Goal: Task Accomplishment & Management: Complete application form

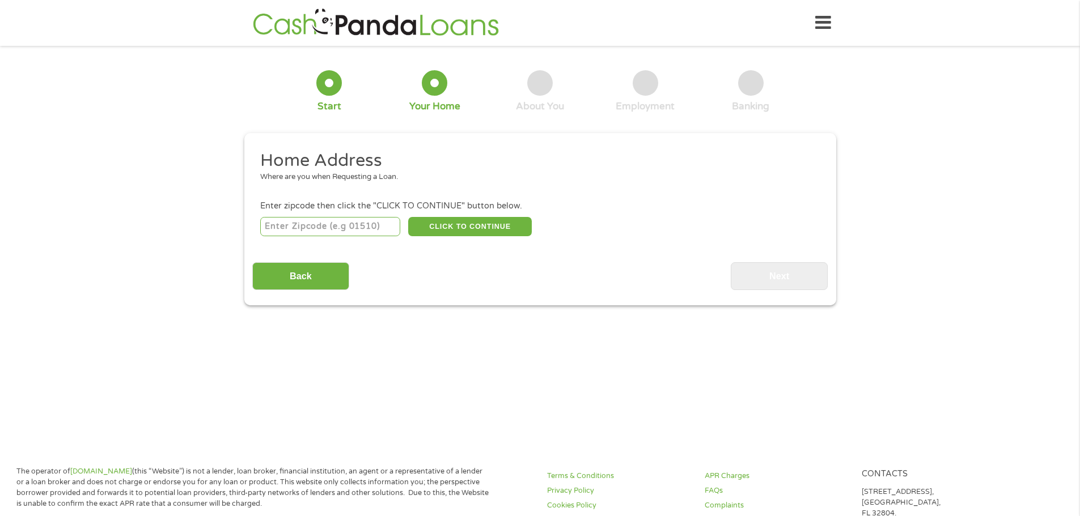
click at [354, 221] on input "number" at bounding box center [330, 226] width 140 height 19
type input "41216"
click at [424, 221] on button "CLICK TO CONTINUE" at bounding box center [470, 226] width 124 height 19
type input "41216"
type input "[GEOGRAPHIC_DATA]"
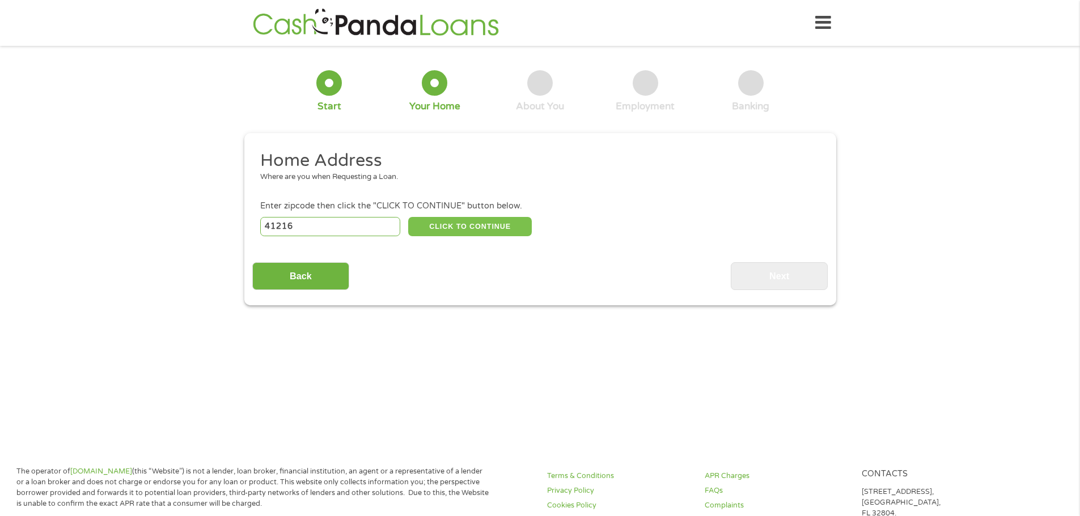
select select "[US_STATE]"
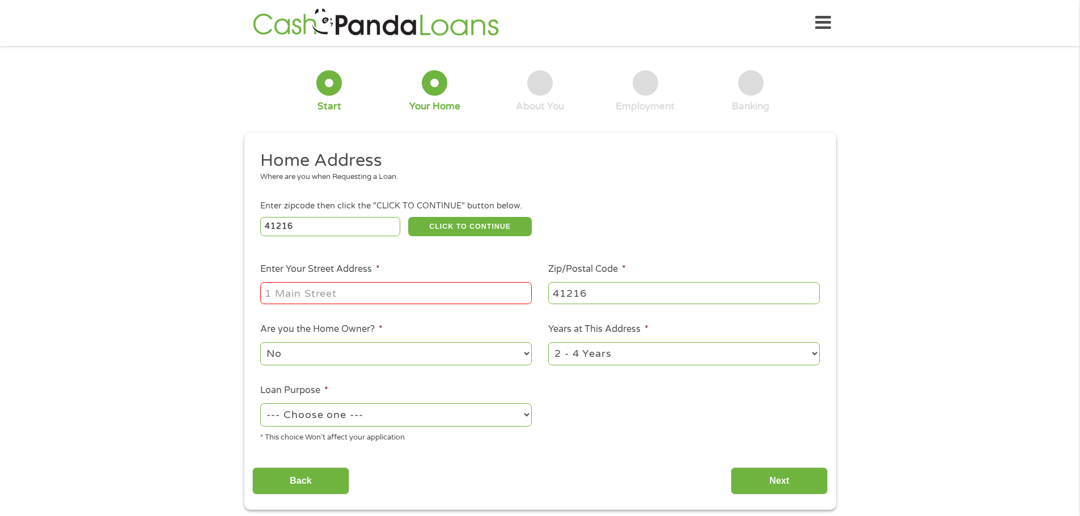
click at [398, 296] on input "Enter Your Street Address *" at bounding box center [395, 293] width 271 height 22
type input "420 woodland hts"
click at [521, 354] on select "No Yes" at bounding box center [395, 353] width 271 height 23
select select "yes"
click at [260, 342] on select "No Yes" at bounding box center [395, 353] width 271 height 23
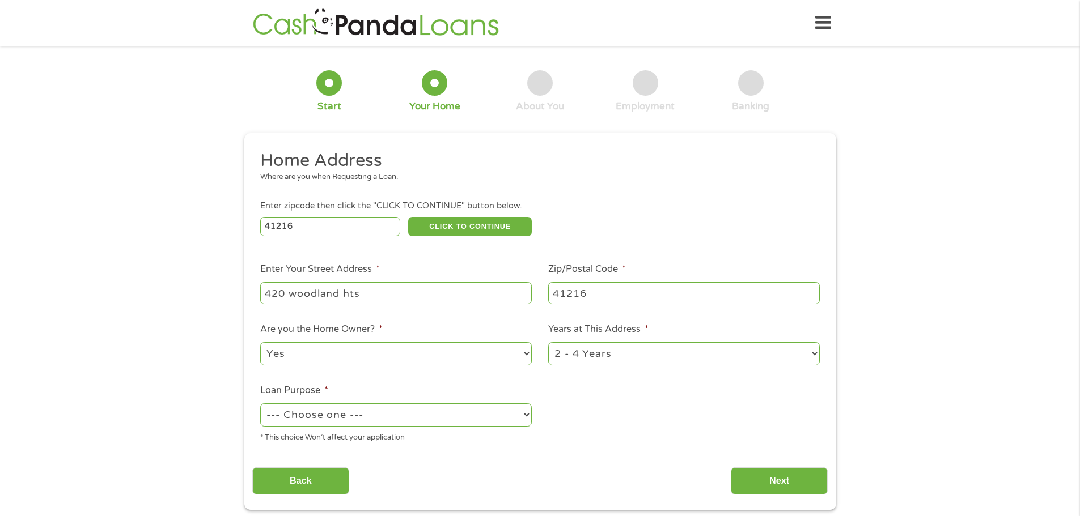
click at [611, 400] on ul "Home Address Where are you when Requesting a Loan. Enter zipcode then click the…" at bounding box center [539, 301] width 575 height 303
click at [812, 355] on select "1 Year or less 1 - 2 Years 2 - 4 Years Over 4 Years" at bounding box center [683, 353] width 271 height 23
select select "60months"
click at [548, 342] on select "1 Year or less 1 - 2 Years 2 - 4 Years Over 4 Years" at bounding box center [683, 353] width 271 height 23
click at [600, 468] on div "Back Next" at bounding box center [539, 477] width 575 height 36
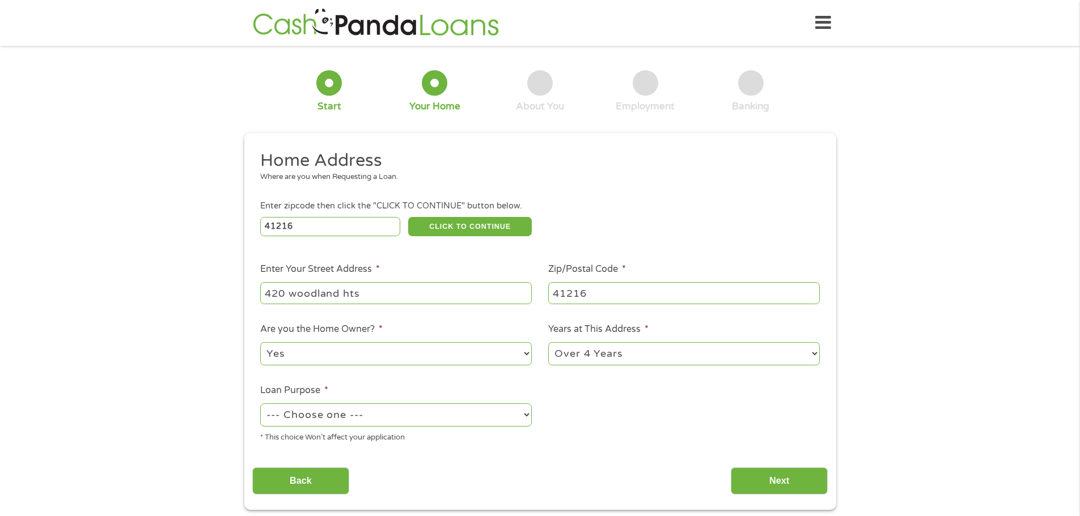
click at [529, 413] on select "--- Choose one --- Pay Bills Debt Consolidation Home Improvement Major Purchase…" at bounding box center [395, 414] width 271 height 23
select select "shorttermcash"
click at [260, 403] on select "--- Choose one --- Pay Bills Debt Consolidation Home Improvement Major Purchase…" at bounding box center [395, 414] width 271 height 23
click at [776, 482] on input "Next" at bounding box center [778, 482] width 97 height 28
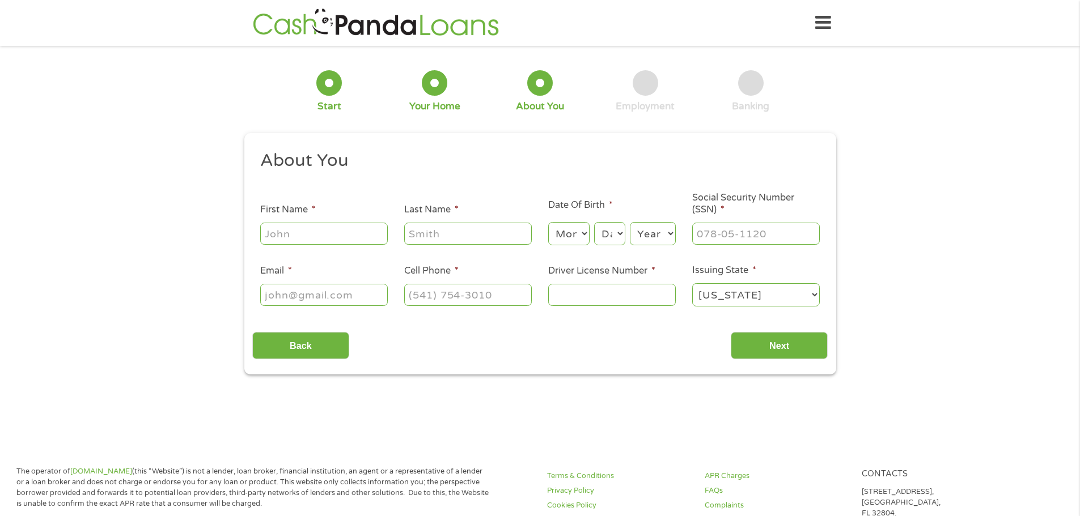
click at [336, 230] on input "First Name *" at bounding box center [324, 234] width 128 height 22
type input "[PERSON_NAME]"
click at [479, 236] on input "Last Name *" at bounding box center [468, 234] width 128 height 22
type input "[PERSON_NAME]"
click at [586, 234] on select "Month 1 2 3 4 5 6 7 8 9 10 11 12" at bounding box center [568, 233] width 41 height 23
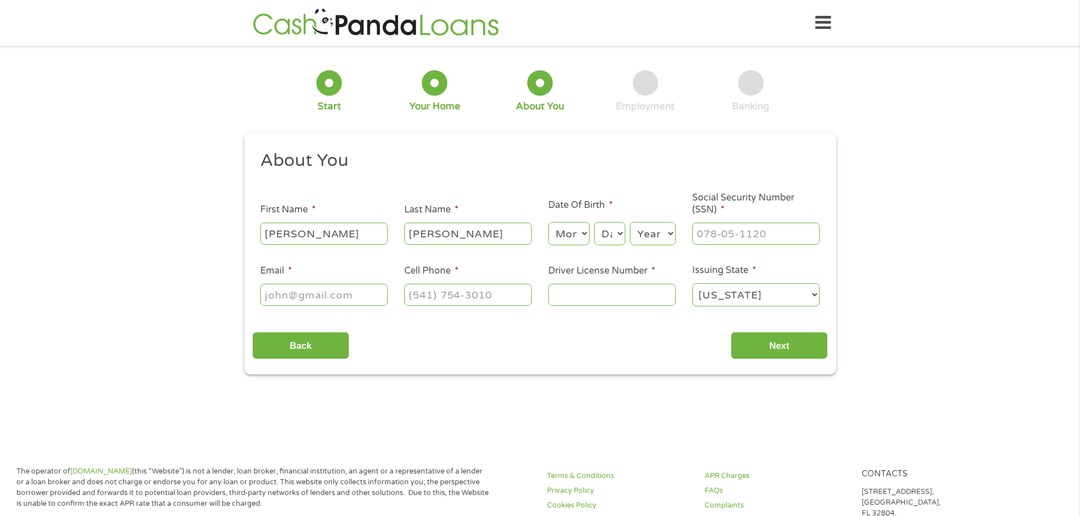
select select "6"
click at [548, 222] on select "Month 1 2 3 4 5 6 7 8 9 10 11 12" at bounding box center [568, 233] width 41 height 23
click at [619, 235] on select "Day 1 2 3 4 5 6 7 8 9 10 11 12 13 14 15 16 17 18 19 20 21 22 23 24 25 26 27 28 …" at bounding box center [609, 233] width 31 height 23
select select "3"
click at [594, 222] on select "Day 1 2 3 4 5 6 7 8 9 10 11 12 13 14 15 16 17 18 19 20 21 22 23 24 25 26 27 28 …" at bounding box center [609, 233] width 31 height 23
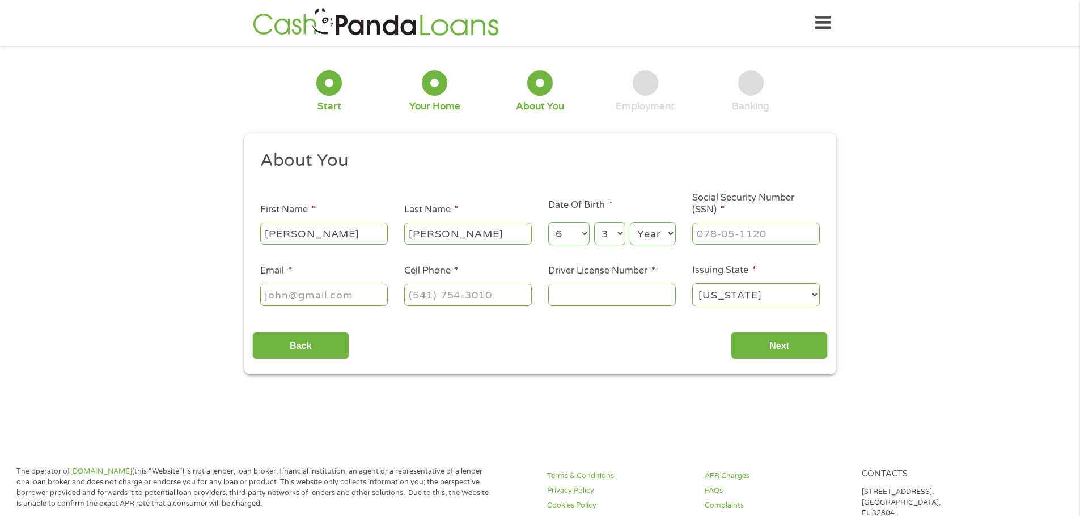
click at [667, 231] on select "Year [DATE] 2006 2005 2004 2003 2002 2001 2000 1999 1998 1997 1996 1995 1994 19…" at bounding box center [653, 233] width 46 height 23
select select "1978"
click at [630, 222] on select "Year [DATE] 2006 2005 2004 2003 2002 2001 2000 1999 1998 1997 1996 1995 1994 19…" at bounding box center [653, 233] width 46 height 23
click at [787, 230] on input "___-__-____" at bounding box center [756, 234] width 128 height 22
type input "401-35-4663"
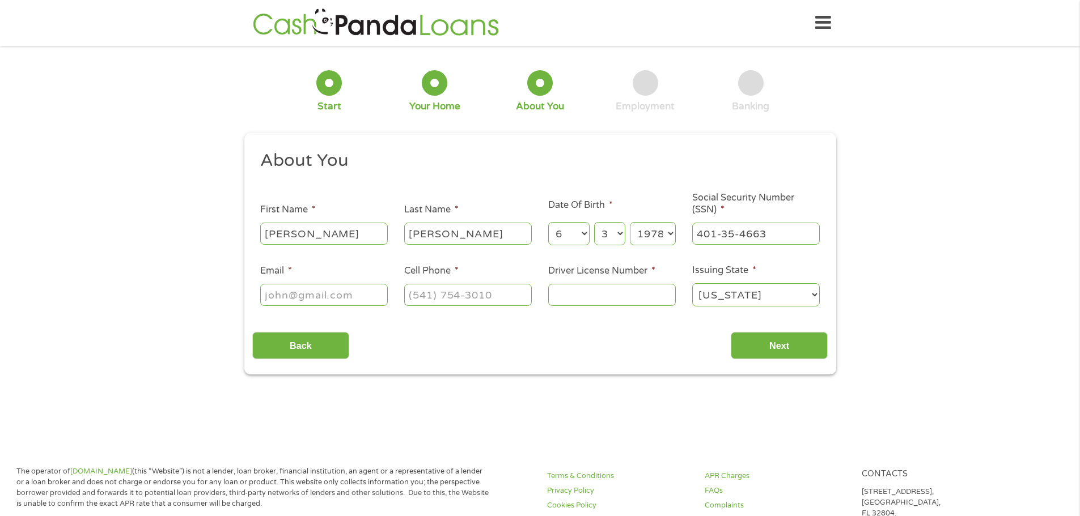
click at [373, 298] on input "Email *" at bounding box center [324, 295] width 128 height 22
type input "[EMAIL_ADDRESS][DOMAIN_NAME]"
click at [441, 296] on input "(___) ___-____" at bounding box center [468, 295] width 128 height 22
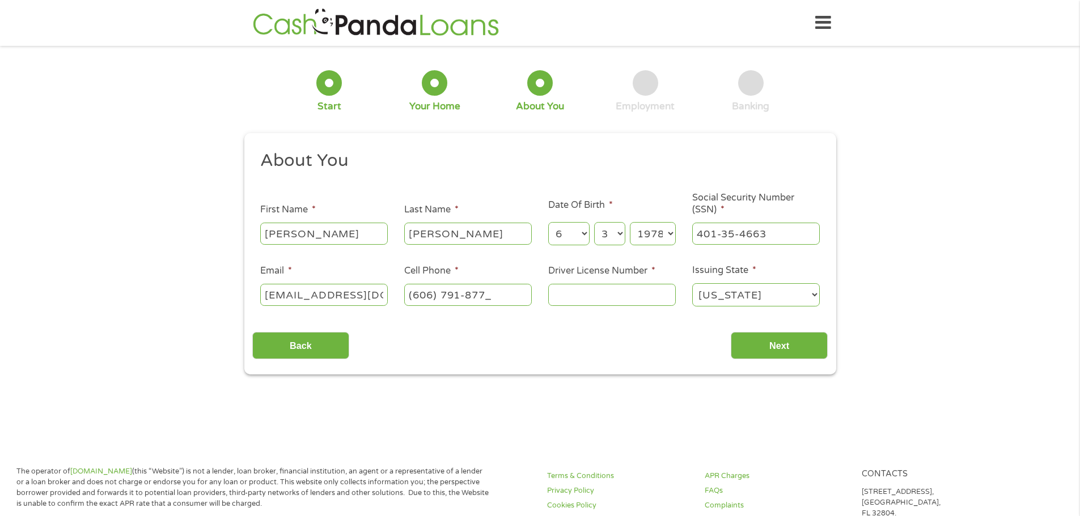
type input "[PHONE_NUMBER]"
click at [613, 298] on input "Driver License Number *" at bounding box center [612, 295] width 128 height 22
type input "H94-504-139"
click at [776, 347] on input "Next" at bounding box center [778, 346] width 97 height 28
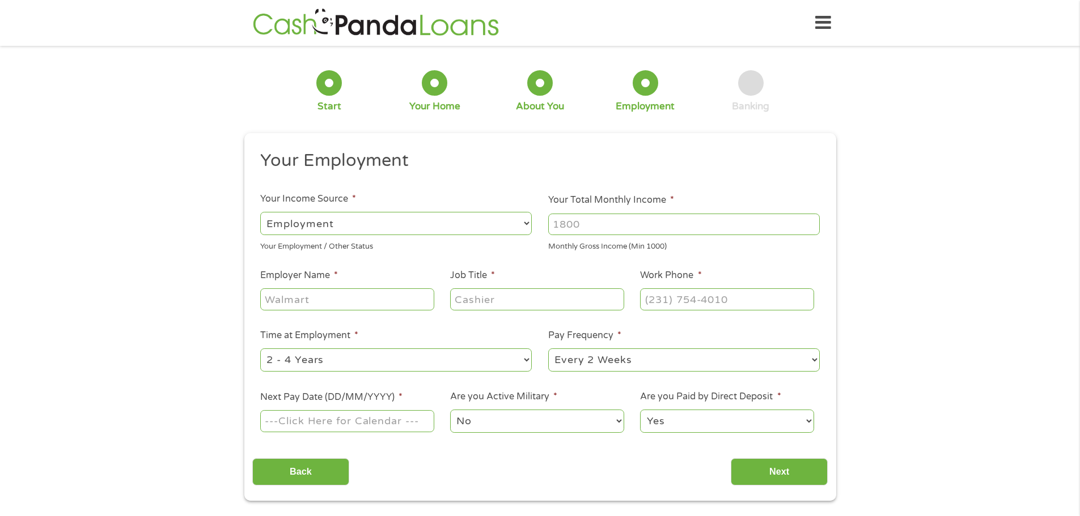
click at [611, 227] on input "Your Total Monthly Income *" at bounding box center [683, 225] width 271 height 22
type input "5500"
click at [313, 298] on input "Employer Name *" at bounding box center [346, 299] width 173 height 22
type input "[GEOGRAPHIC_DATA]"
click at [507, 302] on input "Job Title *" at bounding box center [536, 299] width 173 height 22
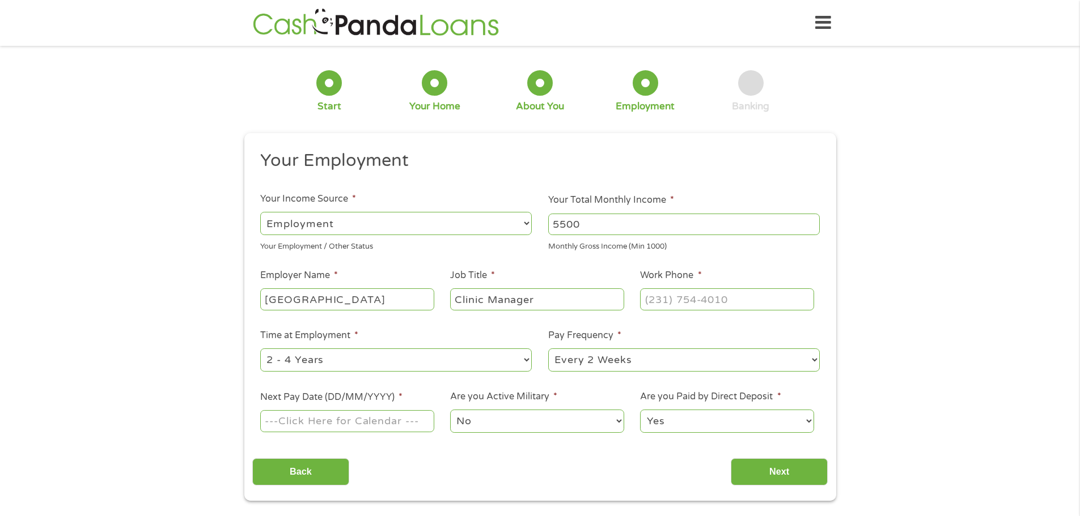
type input "Clinic Manager"
click at [751, 298] on input "(___) ___-____" at bounding box center [726, 299] width 173 height 22
type input "[PHONE_NUMBER]"
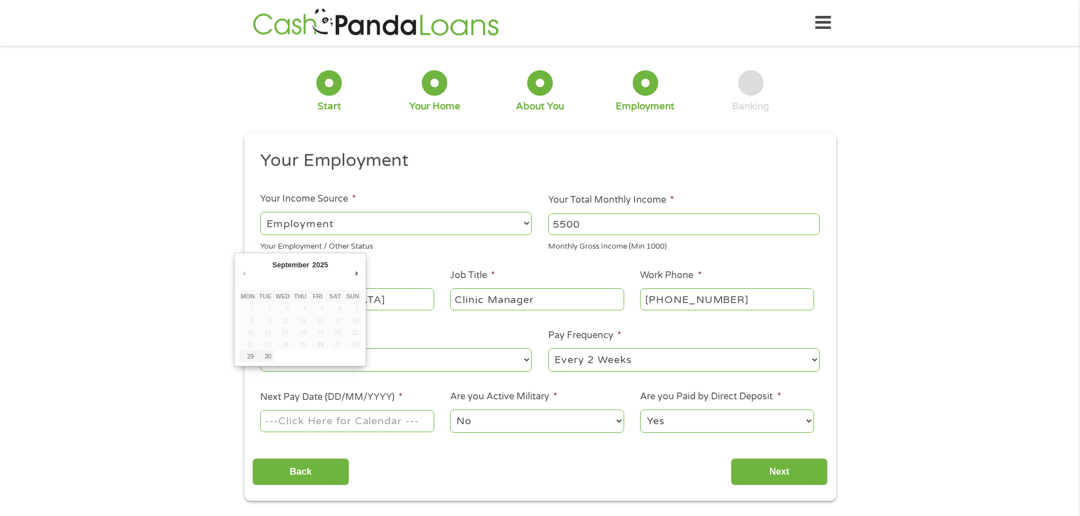
click at [414, 419] on input "Next Pay Date (DD/MM/YYYY) *" at bounding box center [346, 421] width 173 height 22
type input "[DATE]"
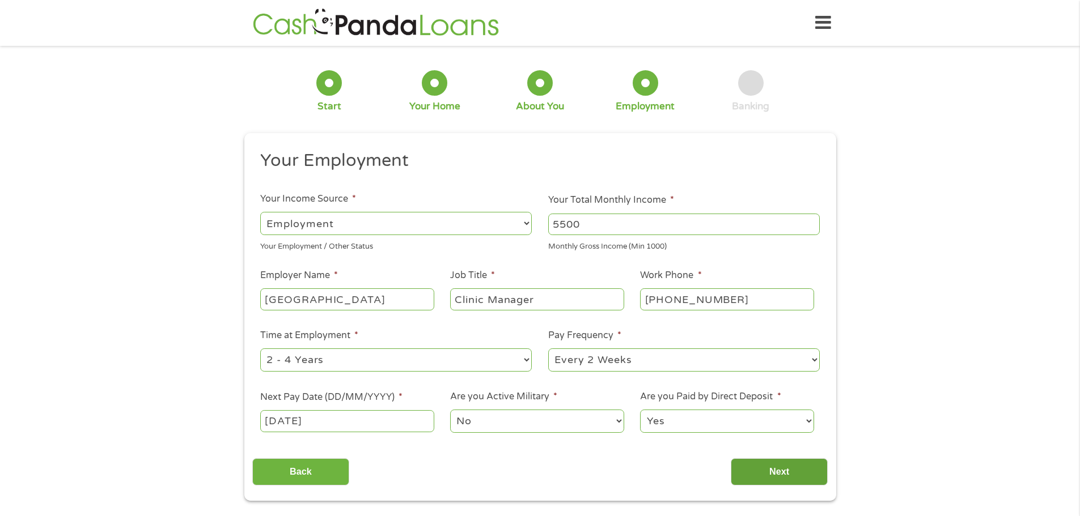
click at [807, 474] on input "Next" at bounding box center [778, 472] width 97 height 28
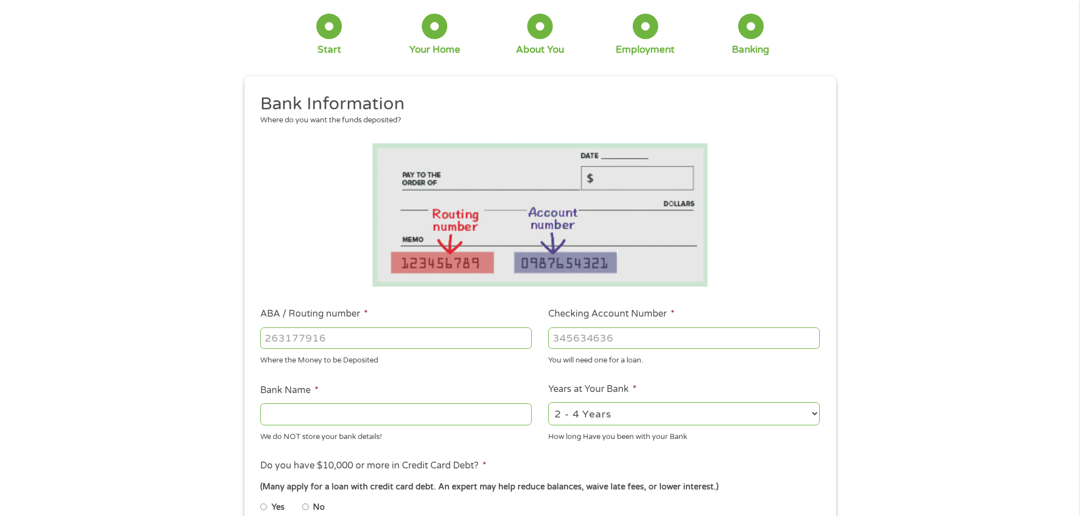
scroll to position [113, 0]
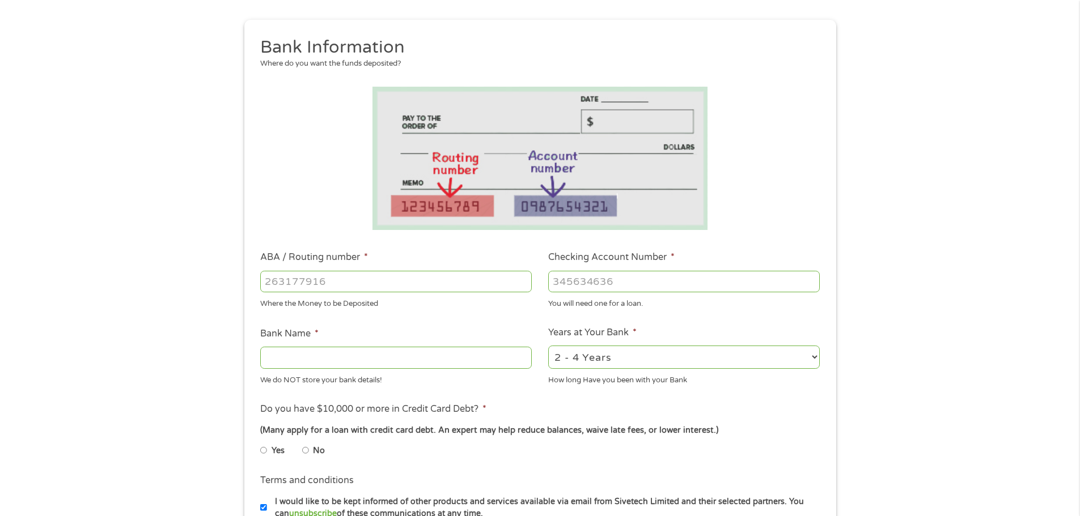
click at [352, 275] on input "ABA / Routing number *" at bounding box center [395, 282] width 271 height 22
type input "042102694"
type input "COMMUNITY TRUST BANK INC"
type input "042102694"
click at [630, 278] on input "Checking Account Number *" at bounding box center [683, 282] width 271 height 22
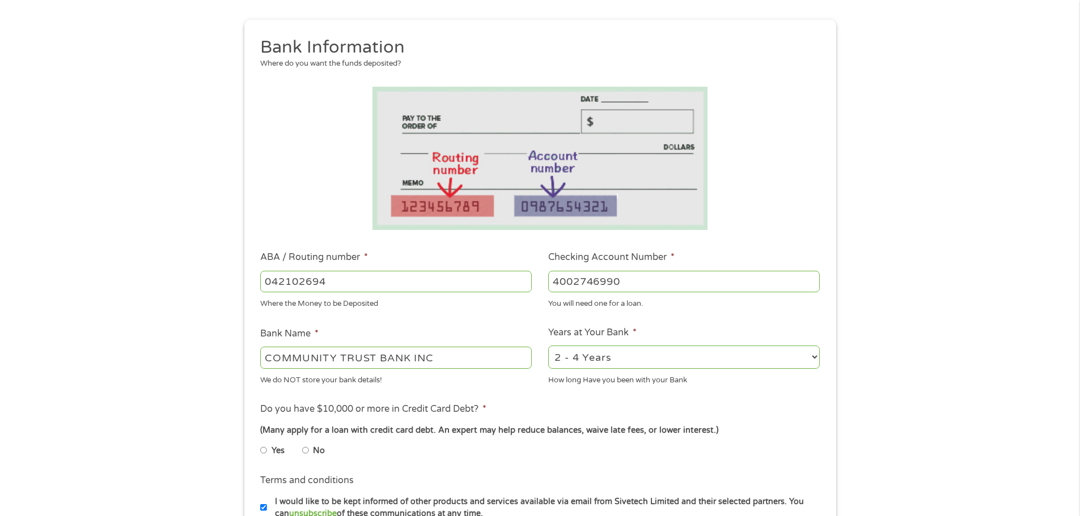
type input "4002746990"
click at [813, 354] on select "2 - 4 Years 6 - 12 Months 1 - 2 Years Over 4 Years" at bounding box center [683, 357] width 271 height 23
select select "60months"
click at [548, 346] on select "2 - 4 Years 6 - 12 Months 1 - 2 Years Over 4 Years" at bounding box center [683, 357] width 271 height 23
click at [732, 385] on div "How long Have you been with your Bank" at bounding box center [683, 378] width 271 height 15
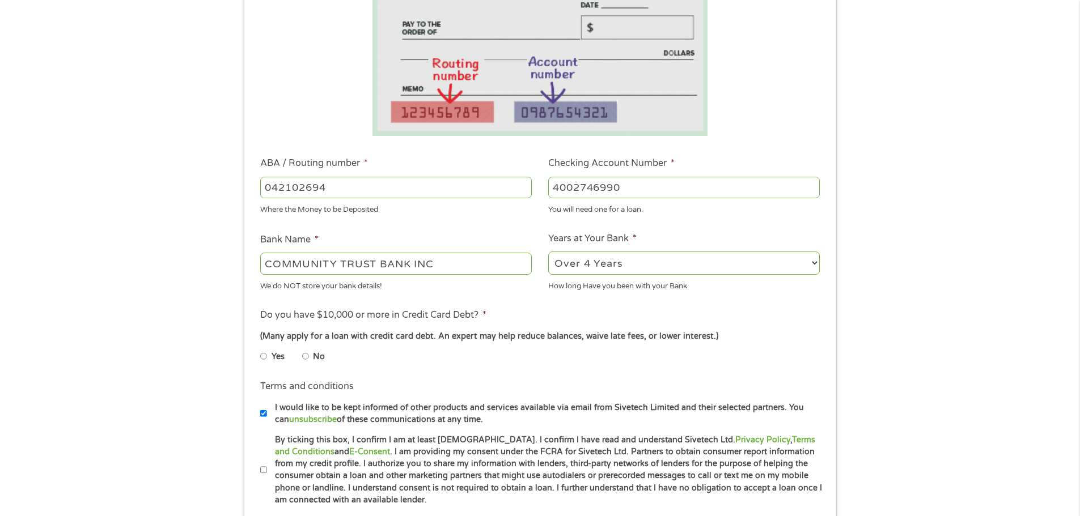
scroll to position [227, 0]
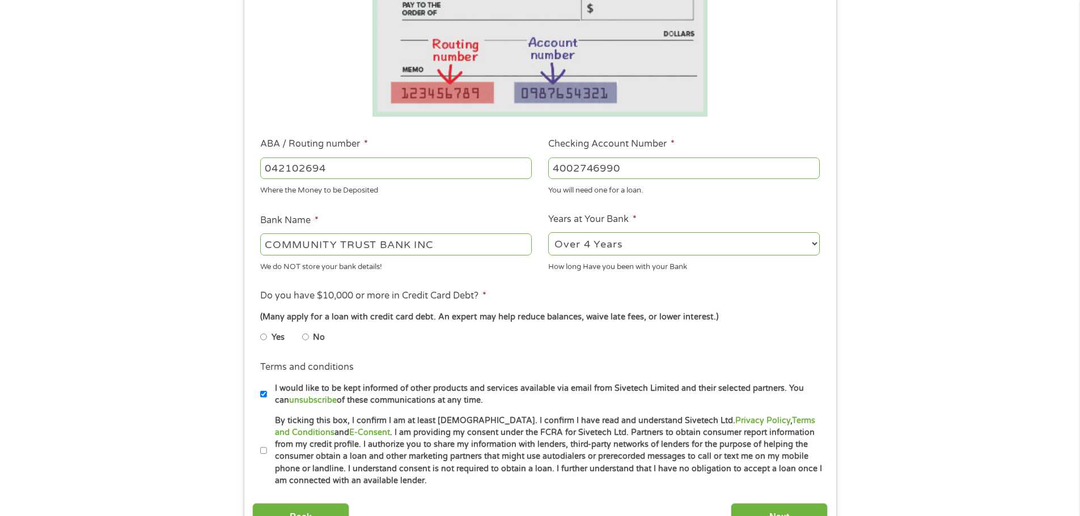
click at [313, 337] on label "No" at bounding box center [319, 338] width 12 height 12
click at [309, 337] on input "No" at bounding box center [305, 337] width 7 height 18
radio input "true"
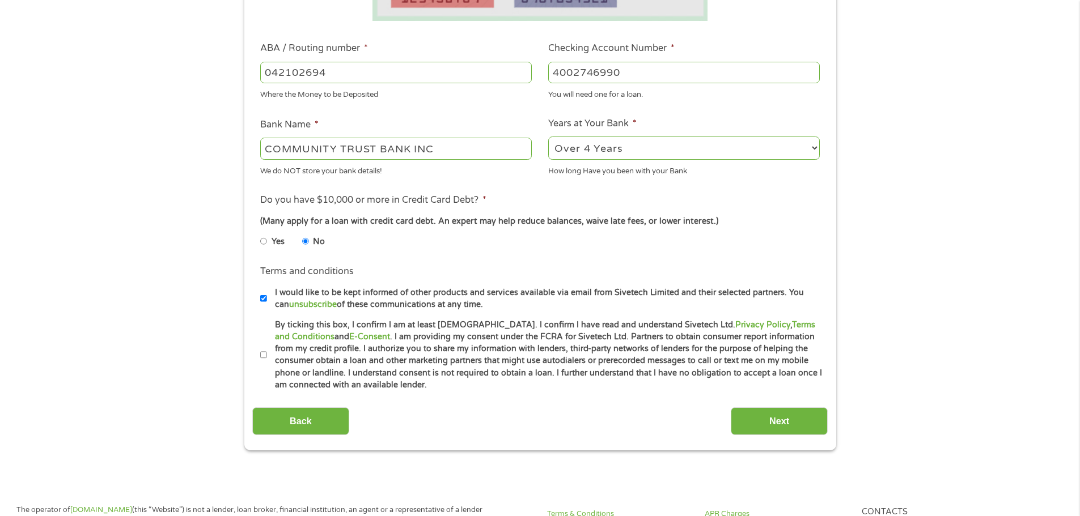
scroll to position [340, 0]
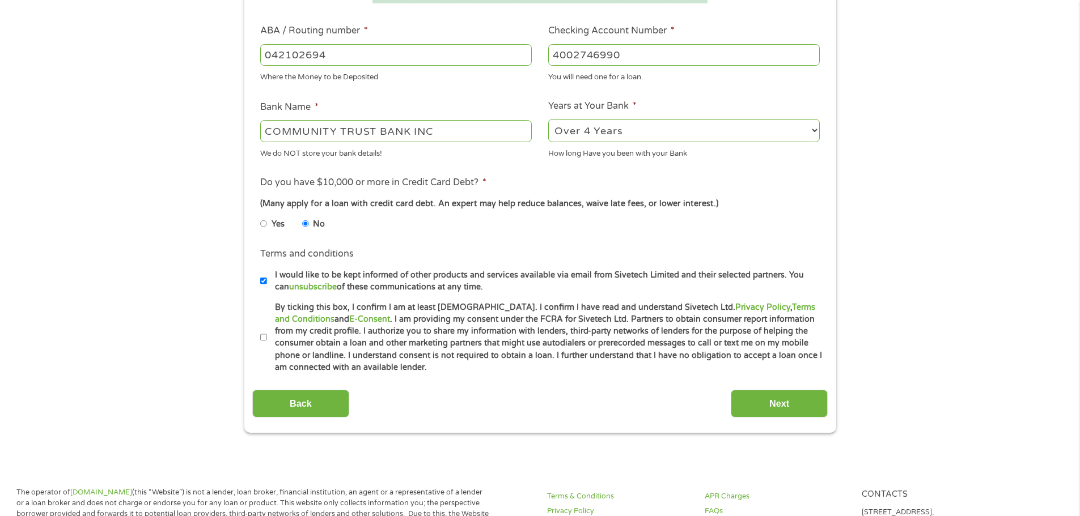
click at [267, 337] on label "By ticking this box, I confirm I am at least [DEMOGRAPHIC_DATA]. I confirm I ha…" at bounding box center [545, 337] width 556 height 73
click at [267, 337] on input "By ticking this box, I confirm I am at least [DEMOGRAPHIC_DATA]. I confirm I ha…" at bounding box center [263, 338] width 7 height 18
checkbox input "true"
click at [780, 391] on input "Next" at bounding box center [778, 404] width 97 height 28
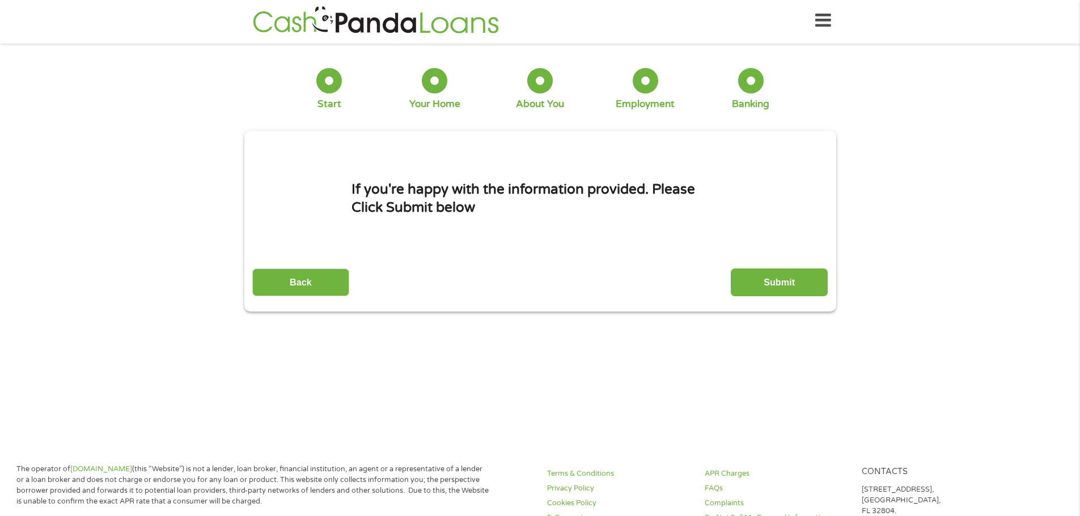
scroll to position [0, 0]
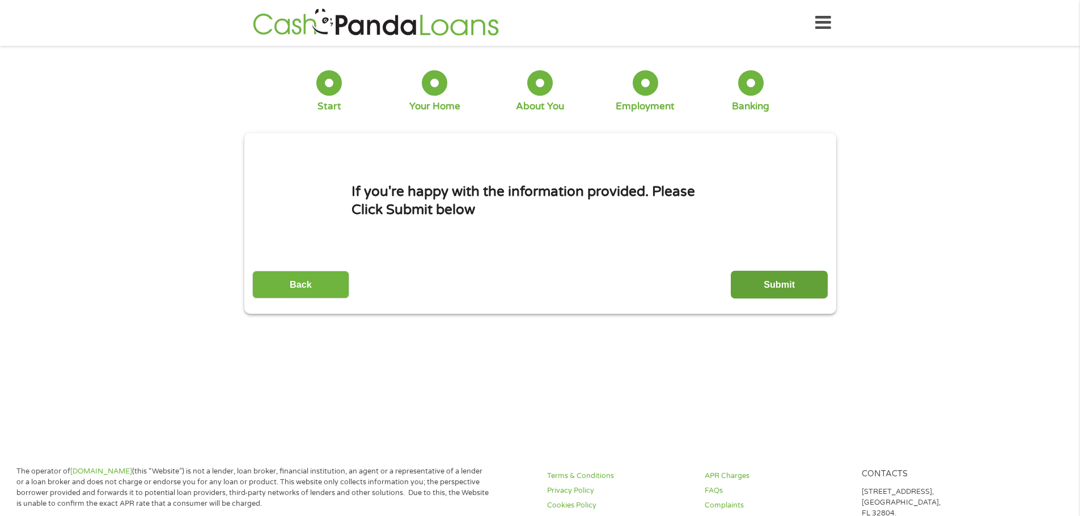
click at [796, 288] on input "Submit" at bounding box center [778, 285] width 97 height 28
